Goal: Find specific page/section: Find specific page/section

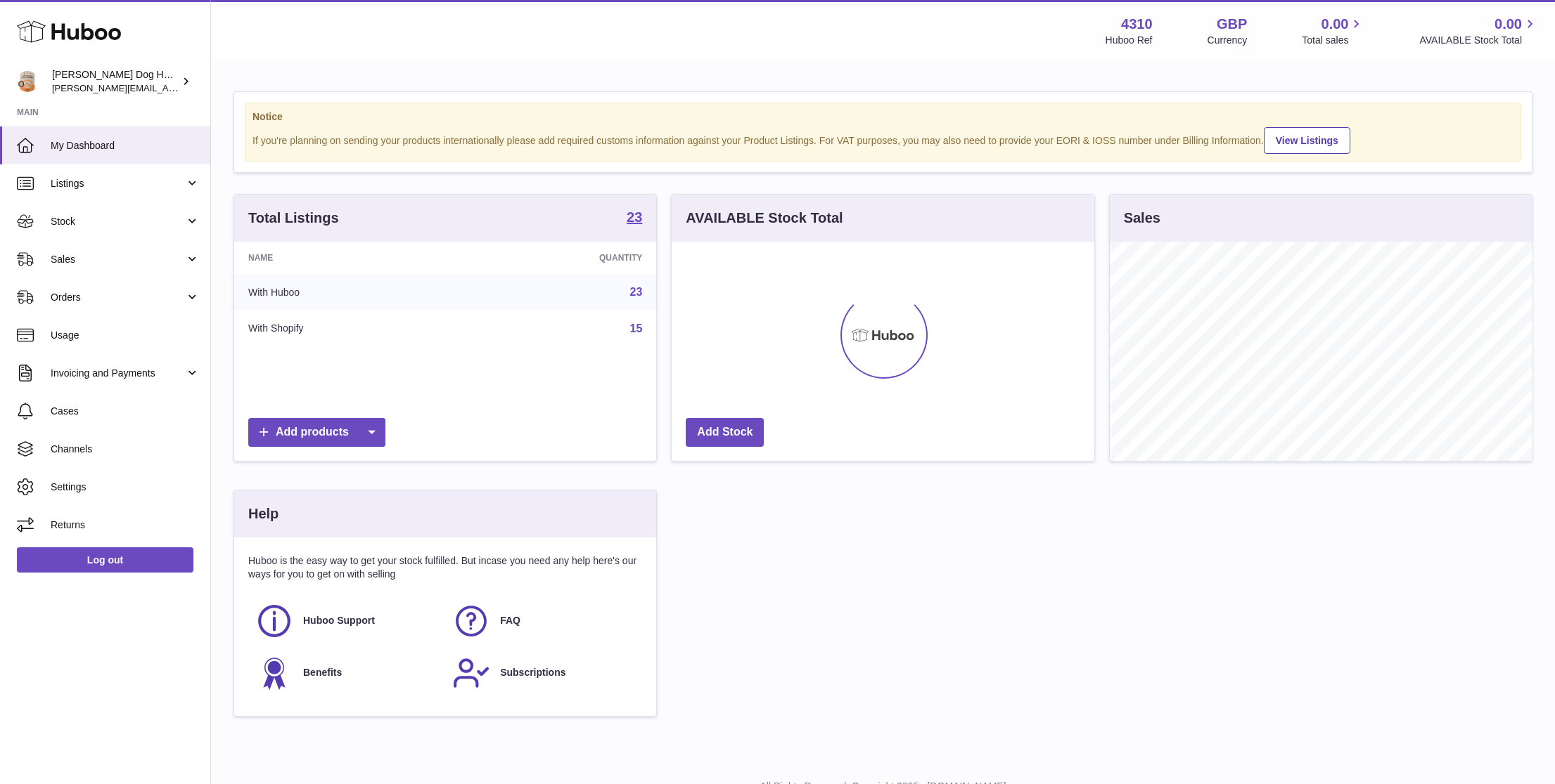
scroll to position [219, 422]
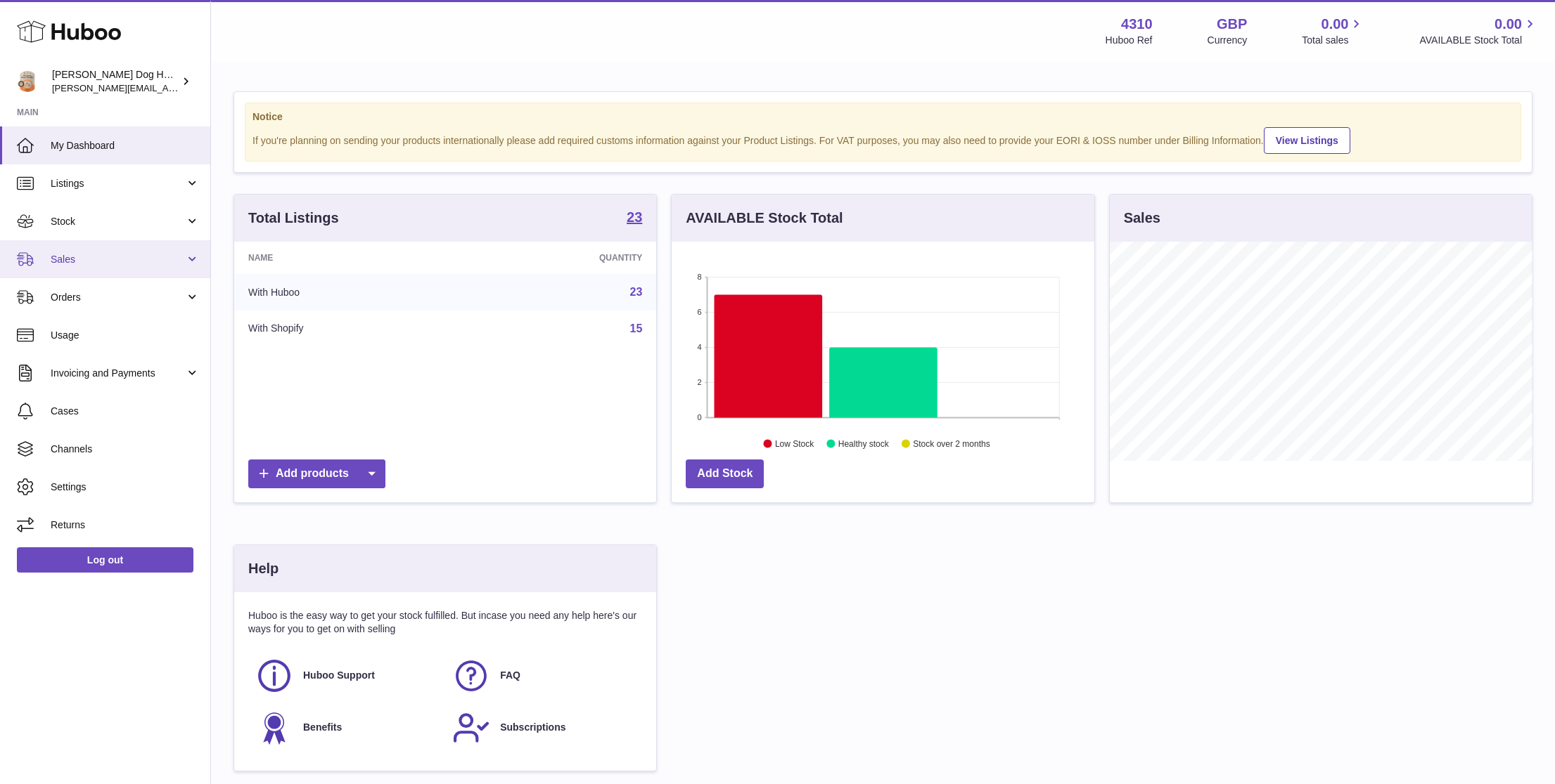
click at [168, 246] on link "Sales" at bounding box center [105, 259] width 210 height 38
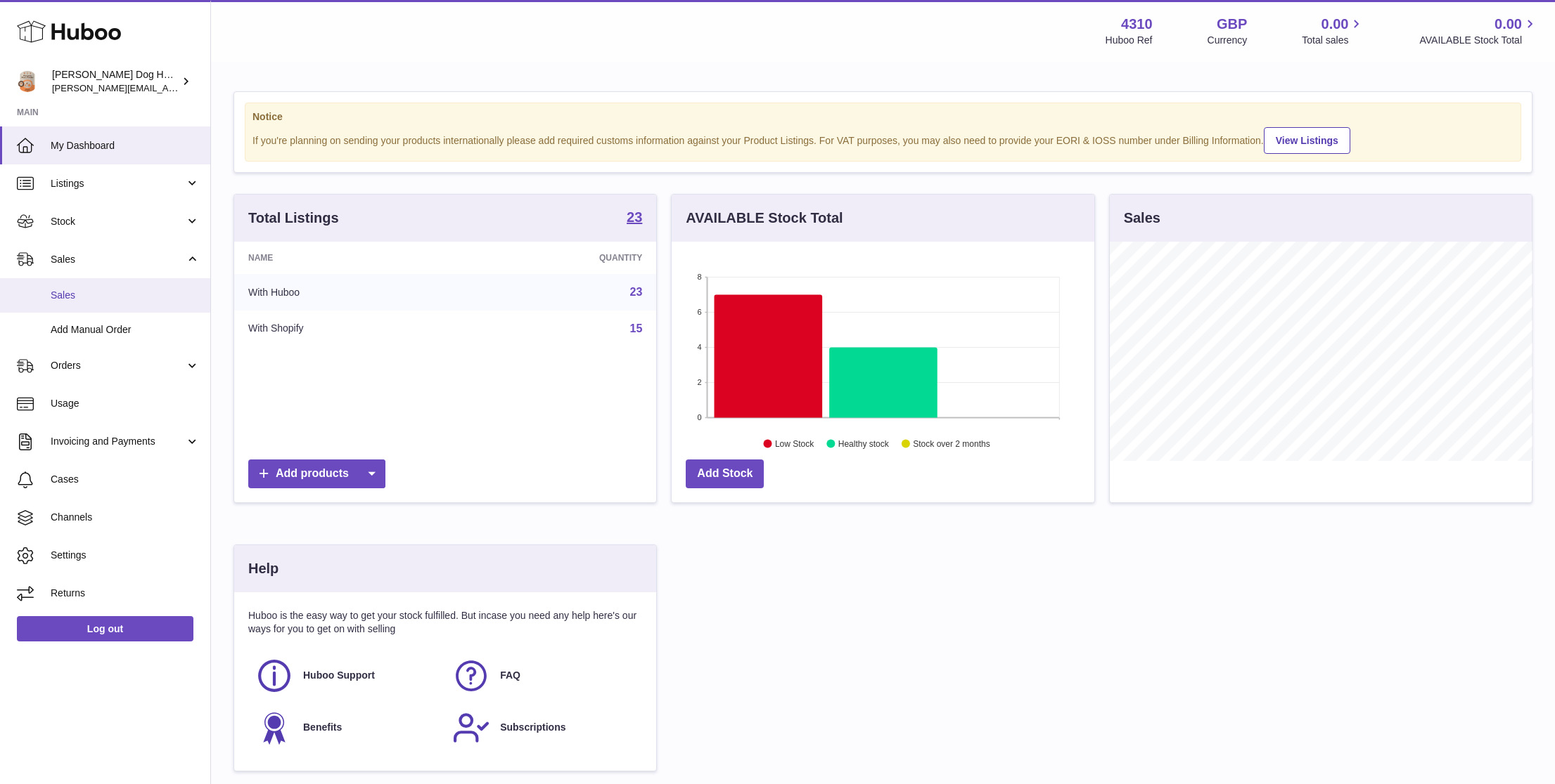
click at [156, 294] on span "Sales" at bounding box center [125, 295] width 149 height 13
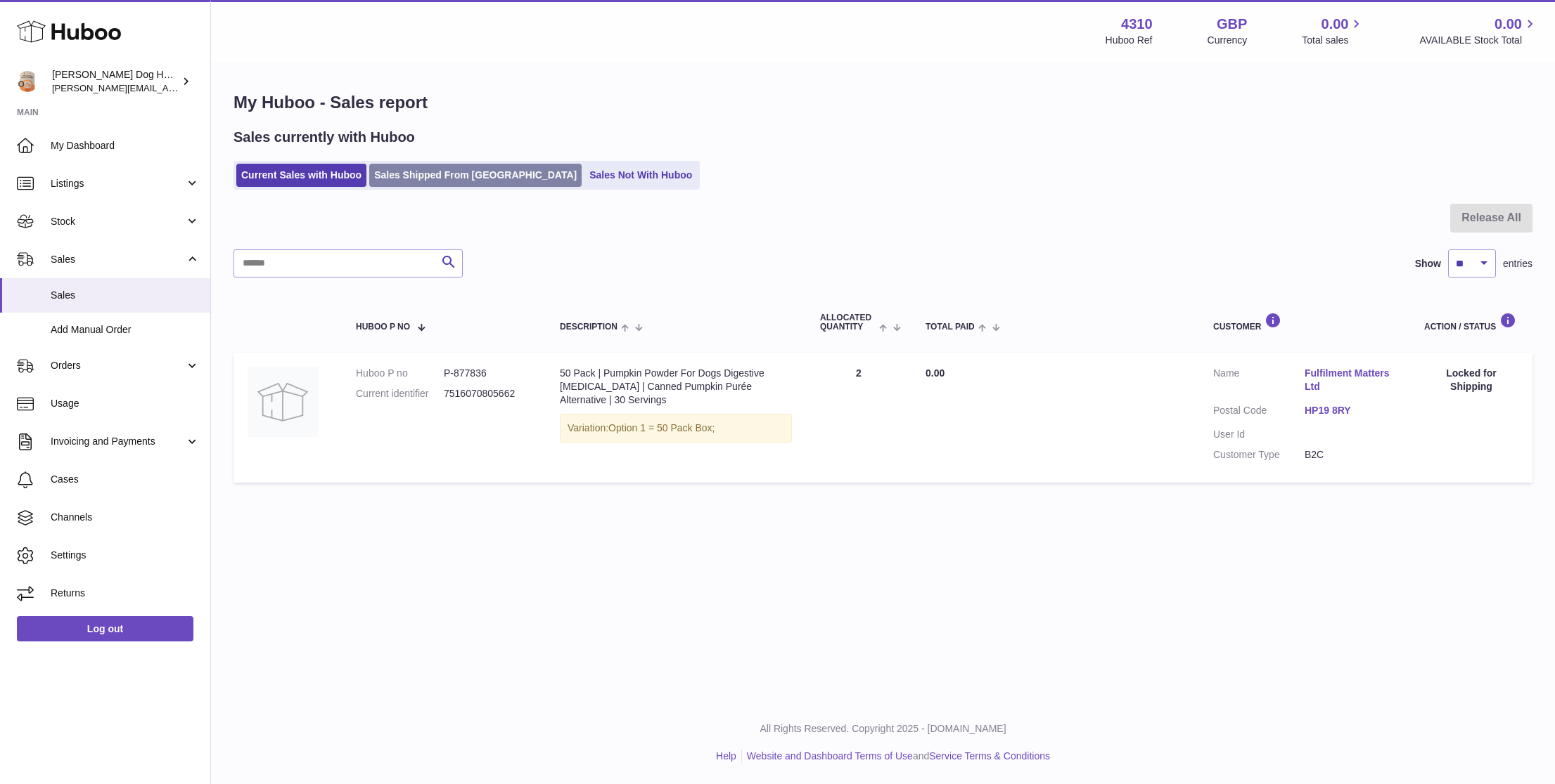
click at [417, 172] on link "Sales Shipped From [GEOGRAPHIC_DATA]" at bounding box center [475, 176] width 213 height 23
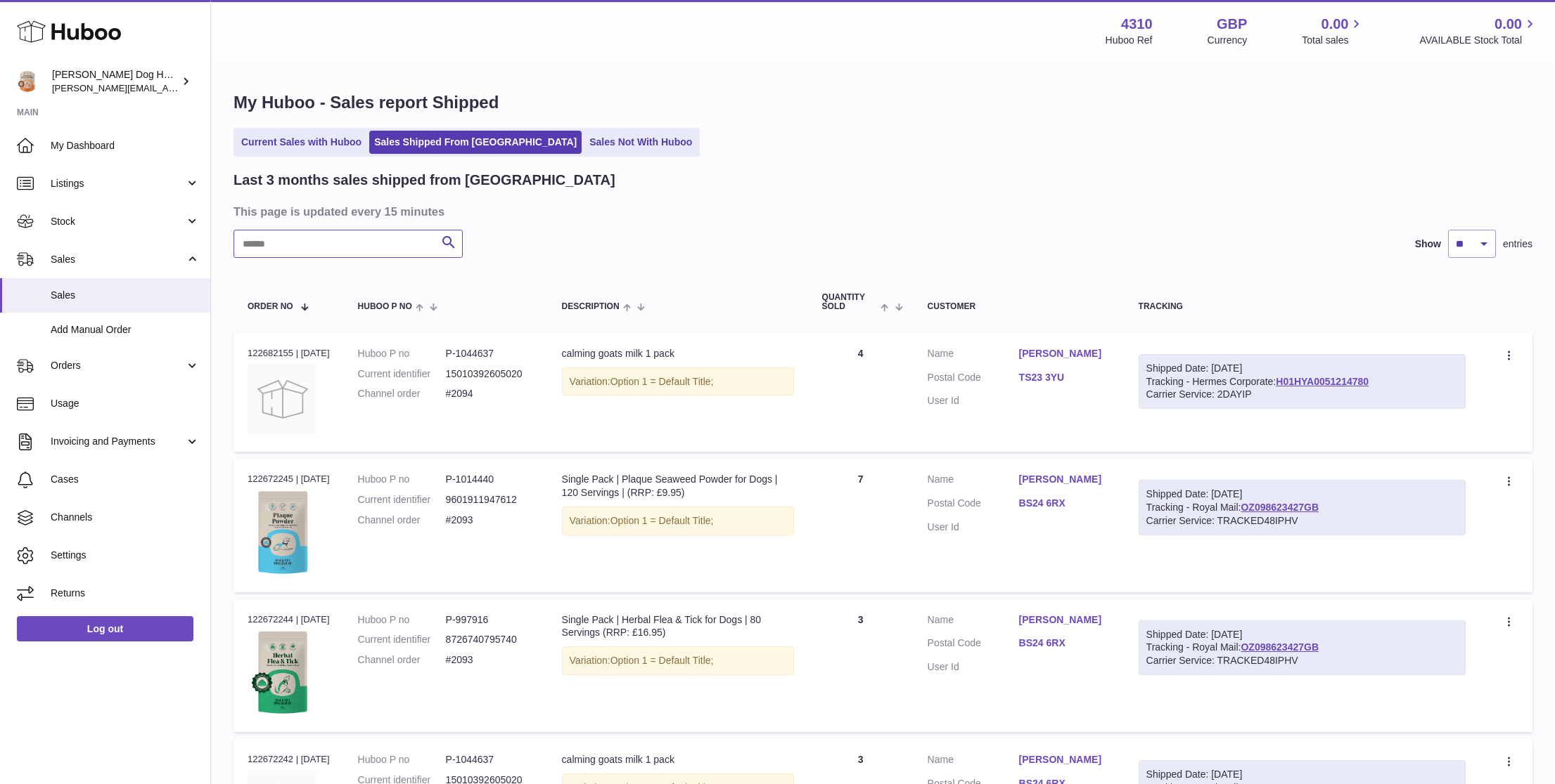
click at [349, 249] on input "text" at bounding box center [348, 243] width 229 height 28
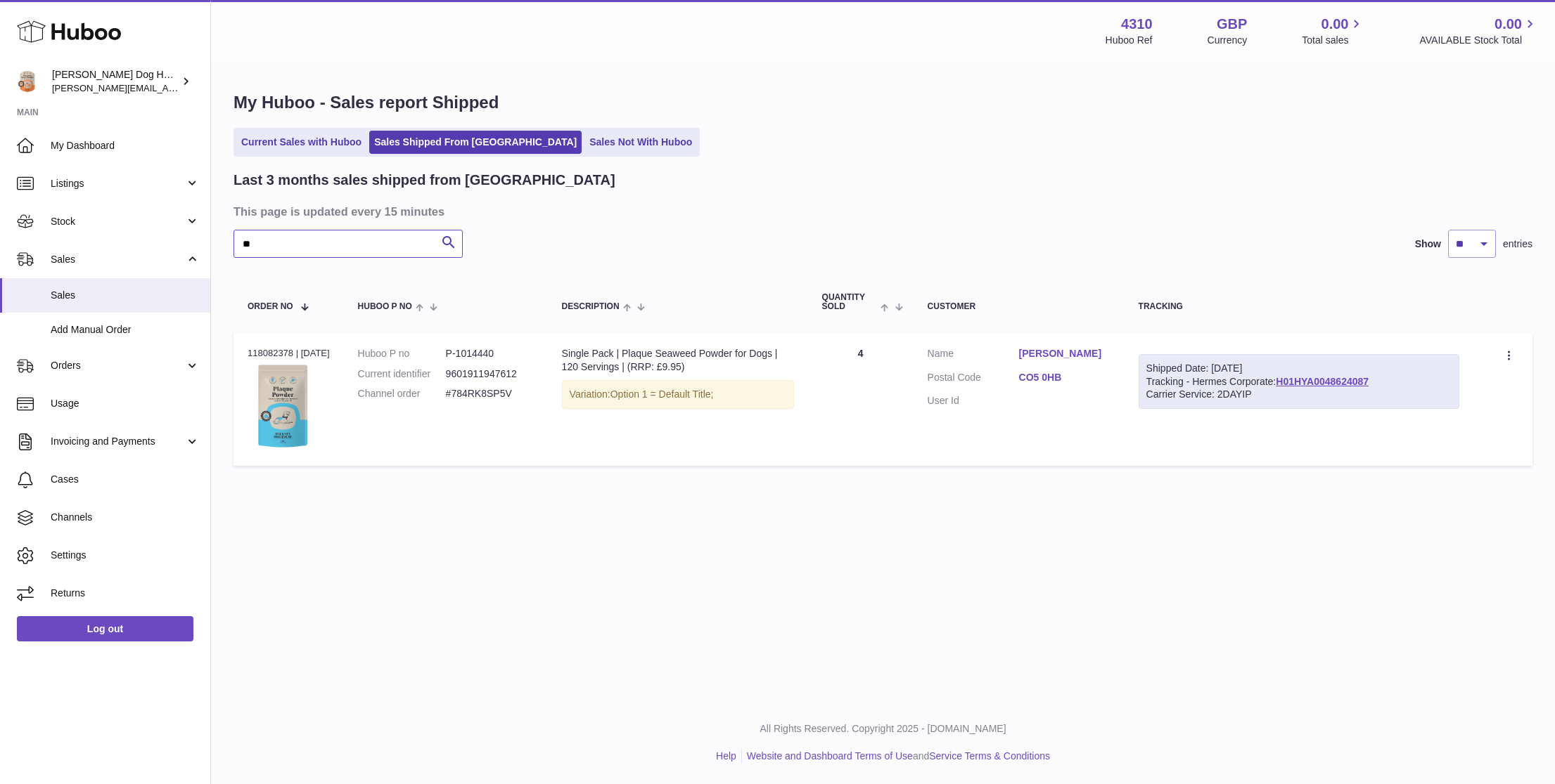
type input "*"
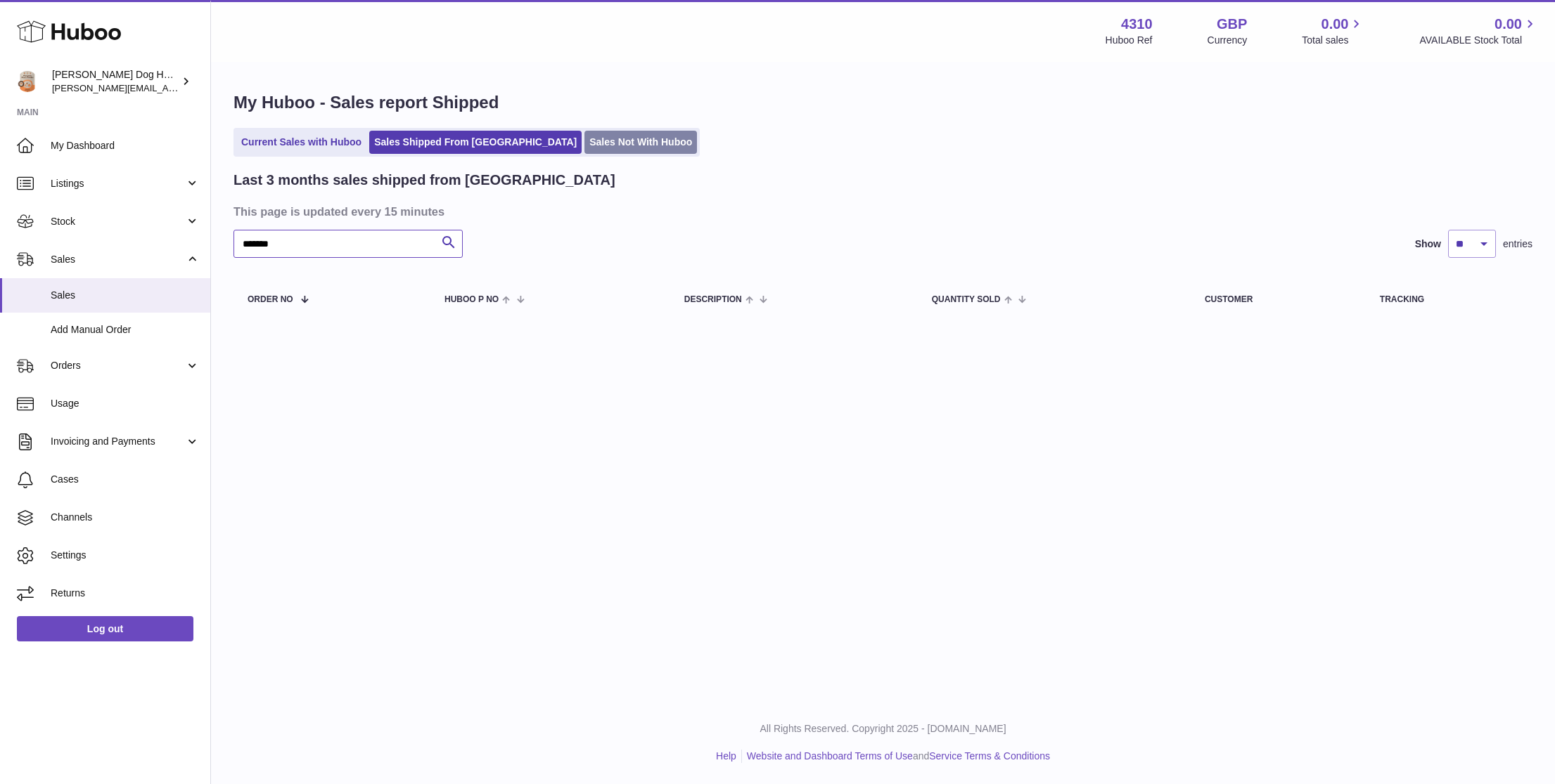
type input "*******"
click at [584, 131] on link "Sales Not With Huboo" at bounding box center [640, 142] width 113 height 23
